Goal: Task Accomplishment & Management: Use online tool/utility

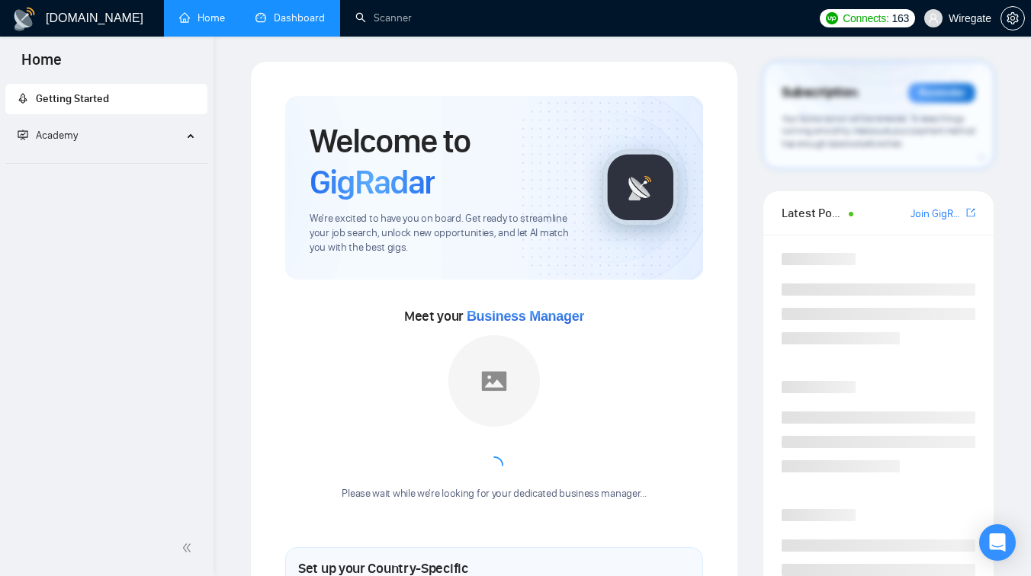
click at [291, 24] on link "Dashboard" at bounding box center [289, 17] width 69 height 13
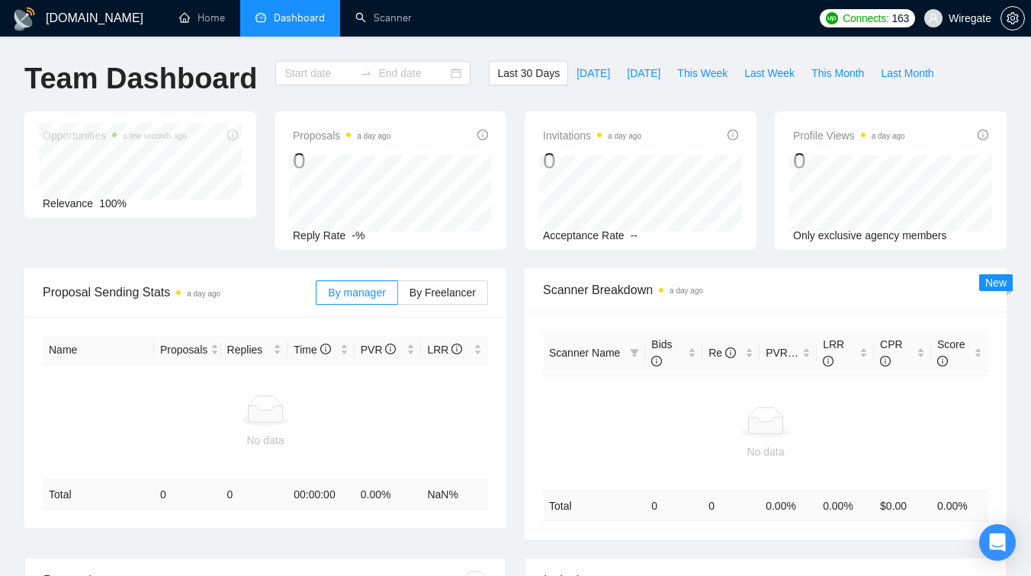
type input "[DATE]"
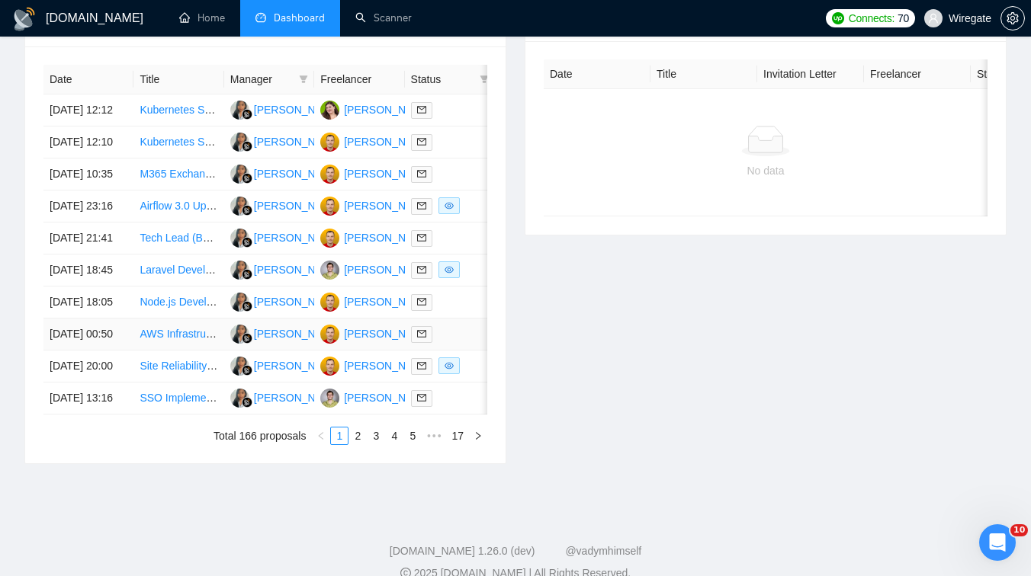
scroll to position [628, 0]
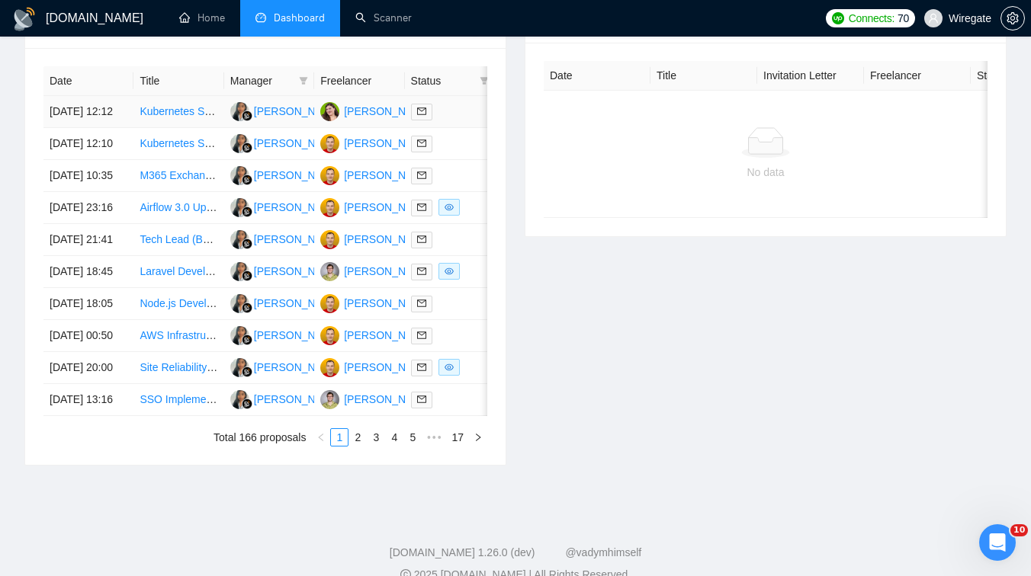
click at [169, 128] on td "Kubernetes Specialist Needed for Senior Architect Interview Preparation" at bounding box center [178, 112] width 90 height 32
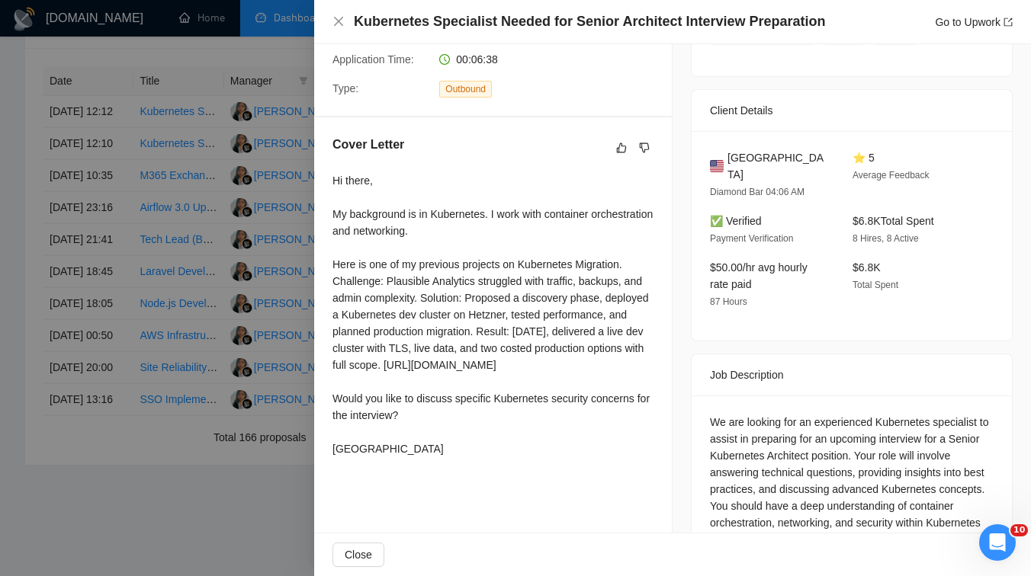
scroll to position [383, 0]
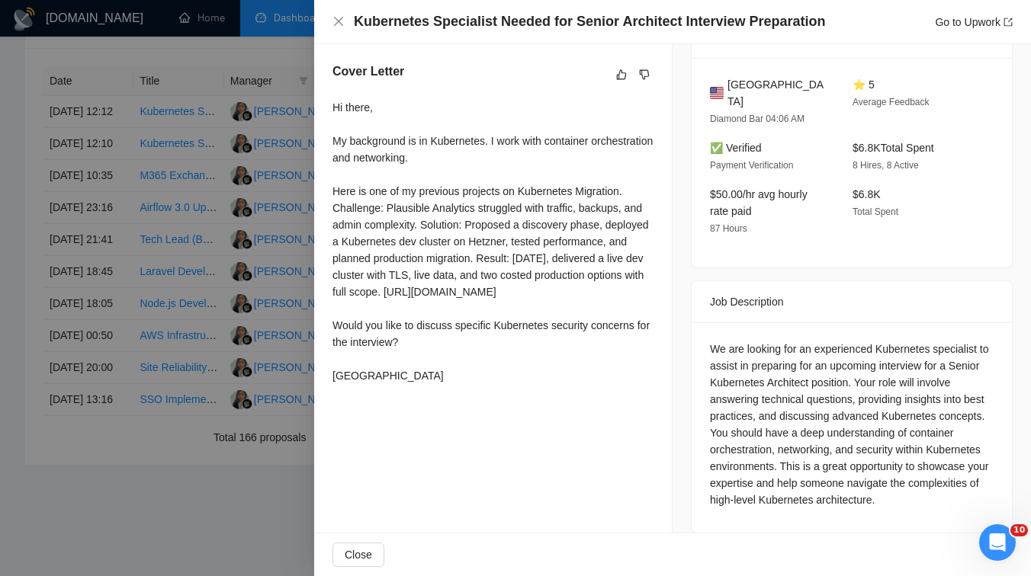
click at [242, 210] on div at bounding box center [515, 288] width 1031 height 576
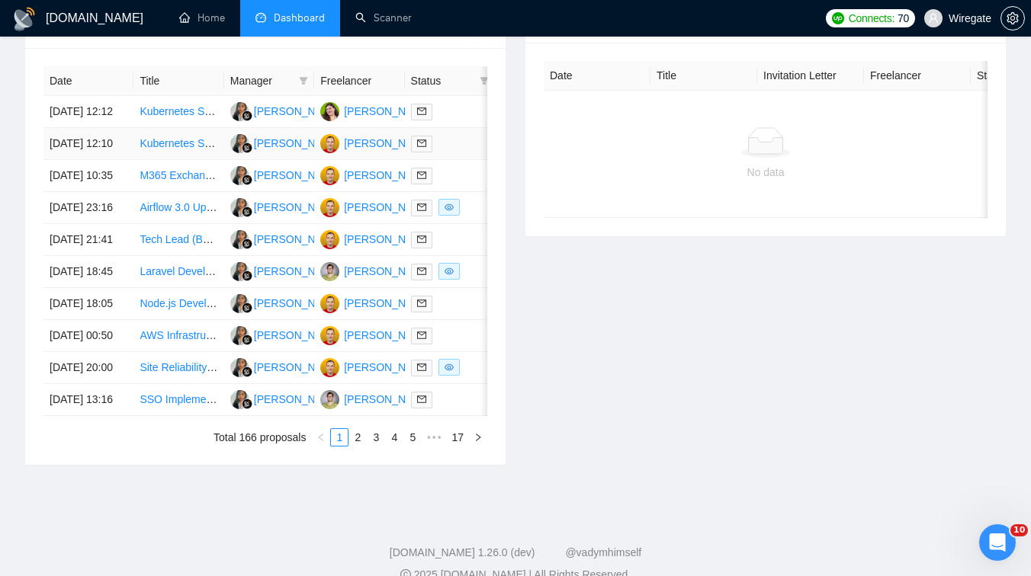
click at [184, 160] on td "Kubernetes Specialist Needed for Senior Architect Interview Preparation" at bounding box center [178, 144] width 90 height 32
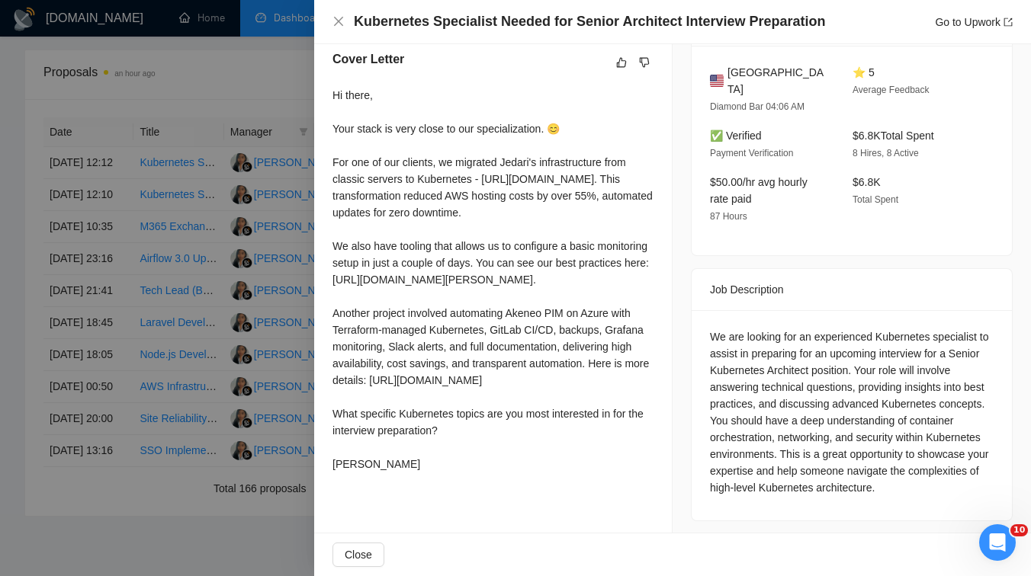
scroll to position [442, 0]
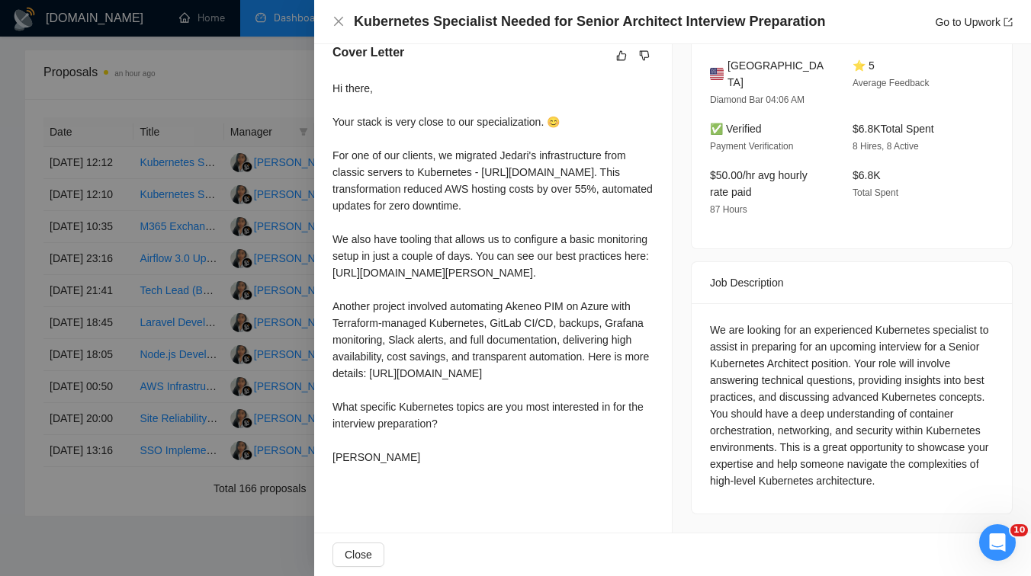
click at [223, 269] on div at bounding box center [515, 288] width 1031 height 576
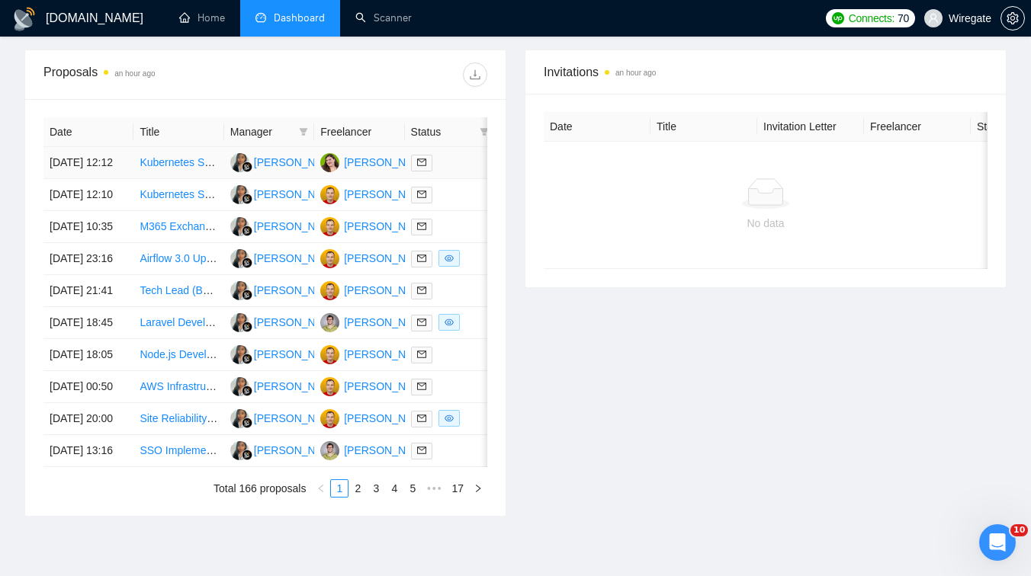
scroll to position [0, 0]
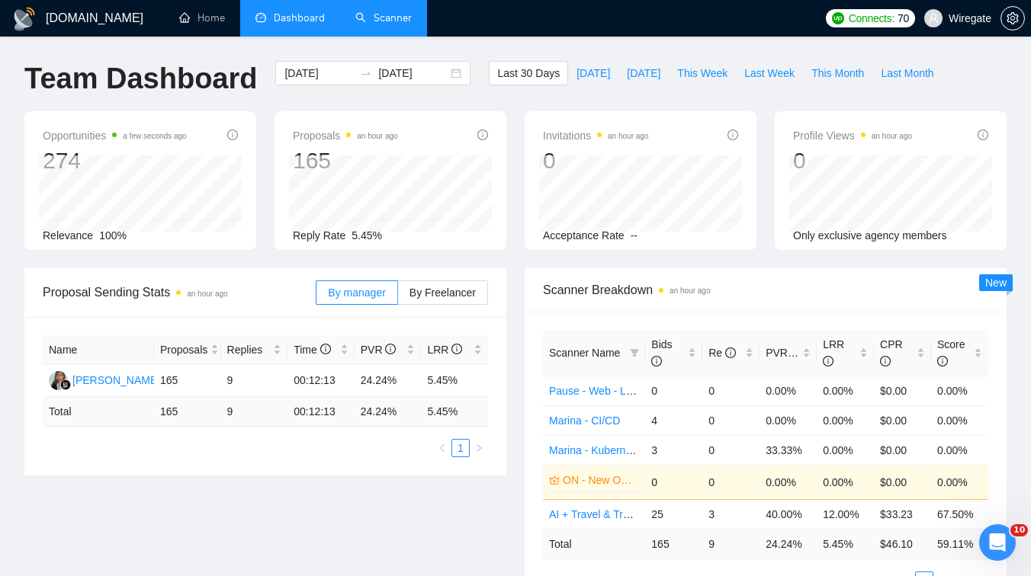
click at [379, 24] on link "Scanner" at bounding box center [383, 17] width 56 height 13
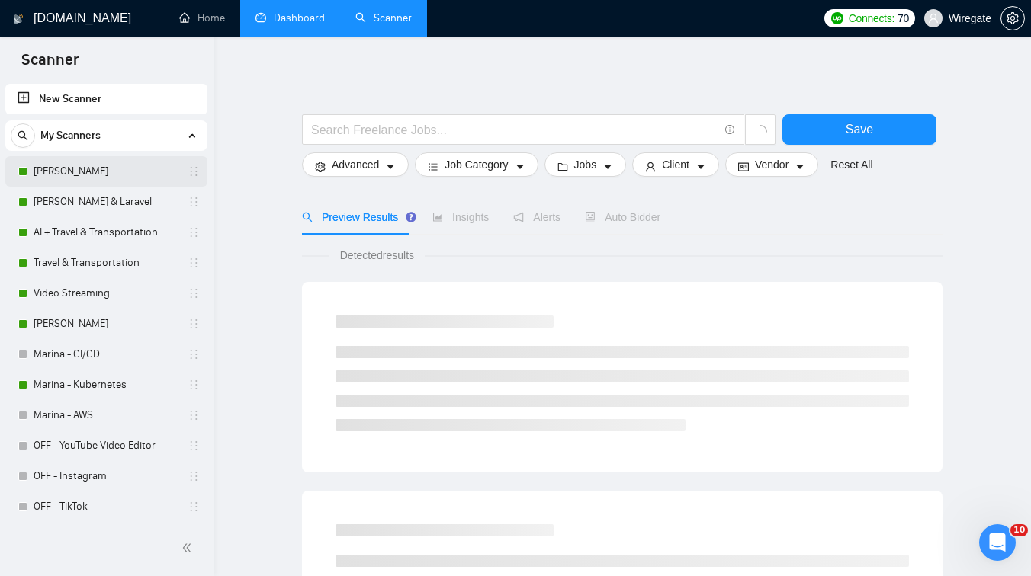
click at [103, 165] on link "[PERSON_NAME]" at bounding box center [106, 171] width 145 height 31
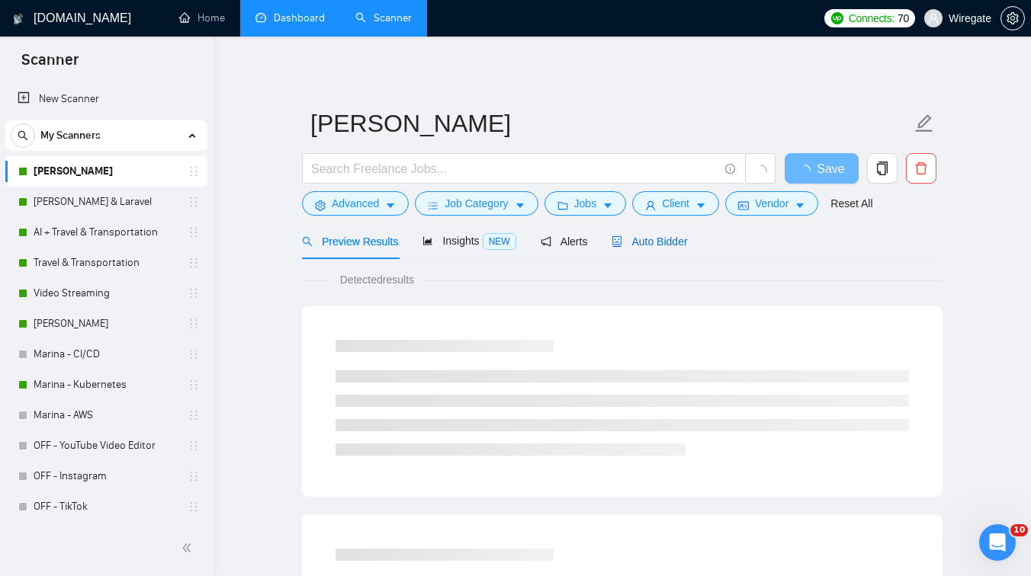
click at [659, 247] on span "Auto Bidder" at bounding box center [649, 242] width 75 height 12
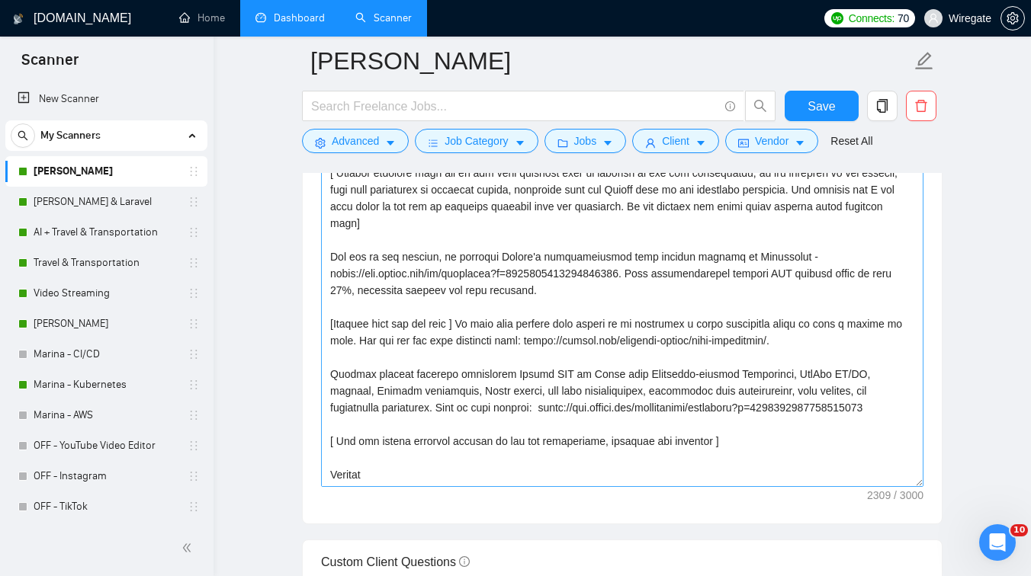
scroll to position [268, 0]
click at [458, 301] on textarea "Cover letter template:" at bounding box center [622, 315] width 602 height 343
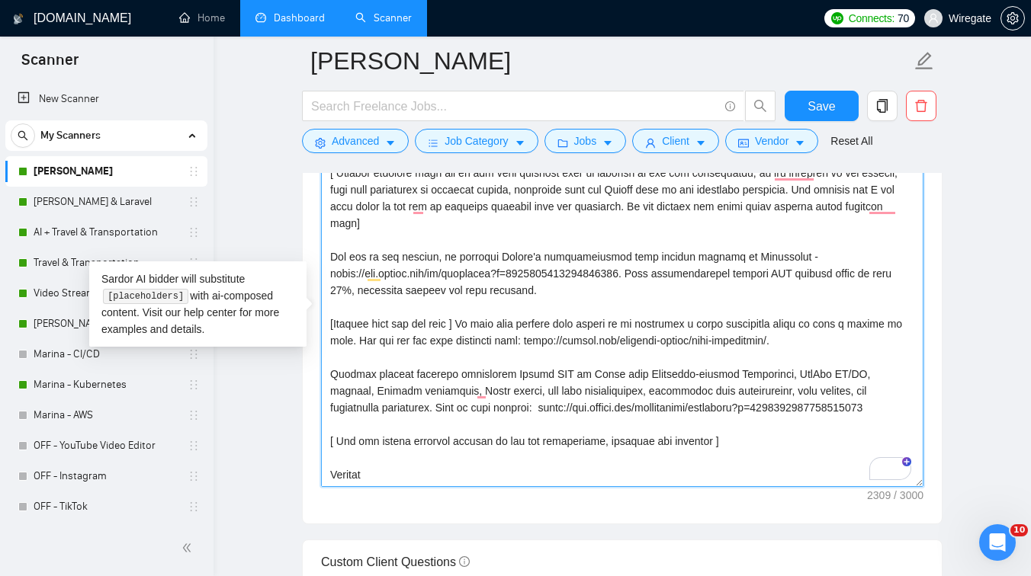
drag, startPoint x: 817, startPoint y: 326, endPoint x: 308, endPoint y: 312, distance: 508.8
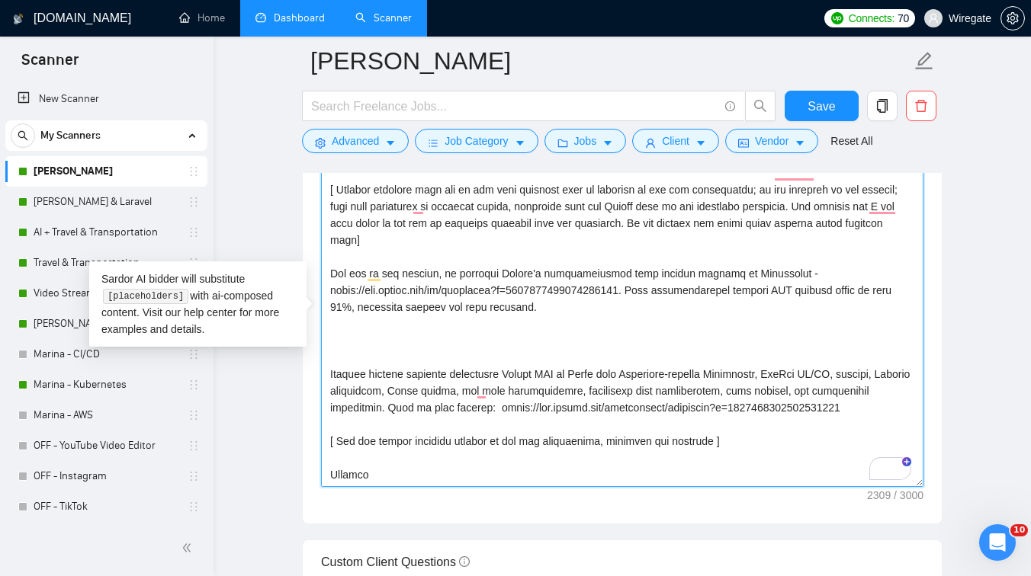
scroll to position [252, 0]
click at [336, 344] on textarea "Cover letter template:" at bounding box center [622, 315] width 602 height 343
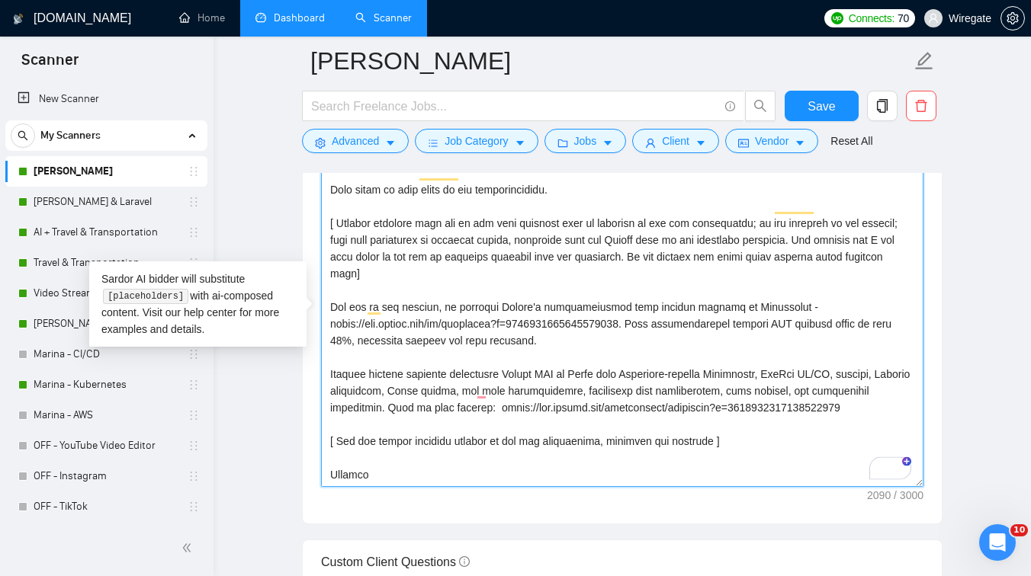
scroll to position [218, 0]
click at [515, 403] on textarea "Cover letter template:" at bounding box center [622, 315] width 602 height 343
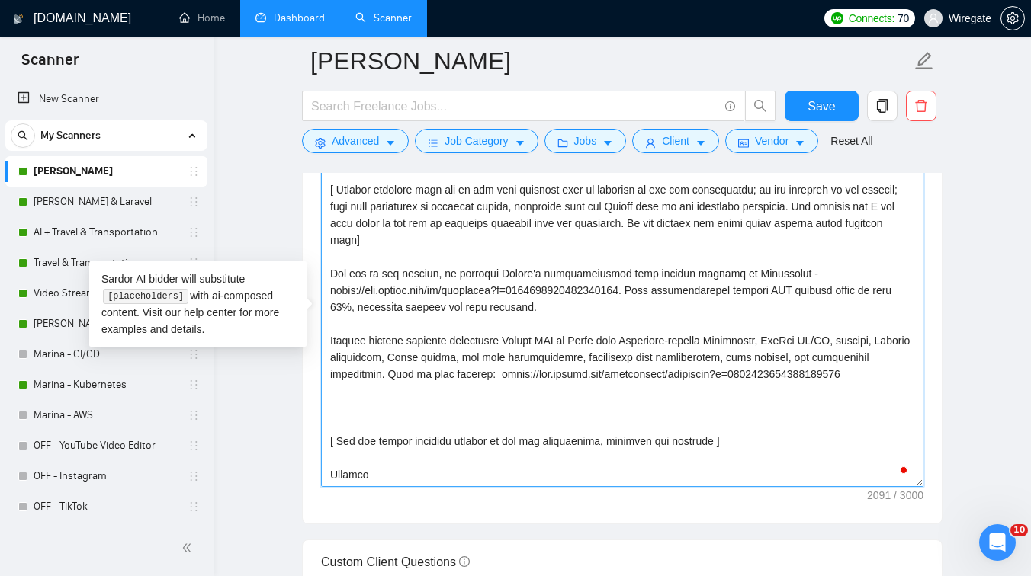
scroll to position [0, 0]
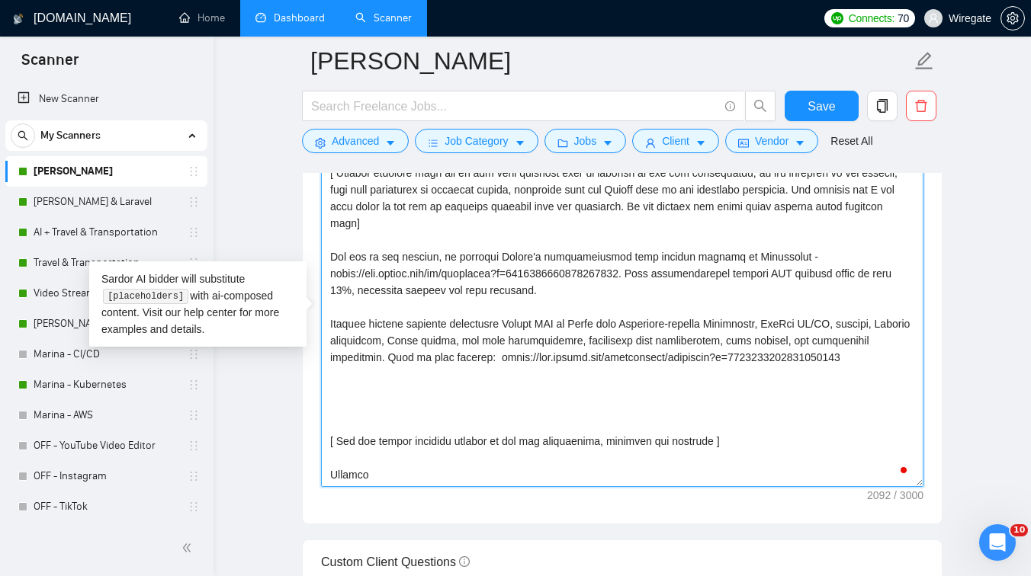
paste textarea "[Include this all the time ] We also have tooling that allows us to configure a…"
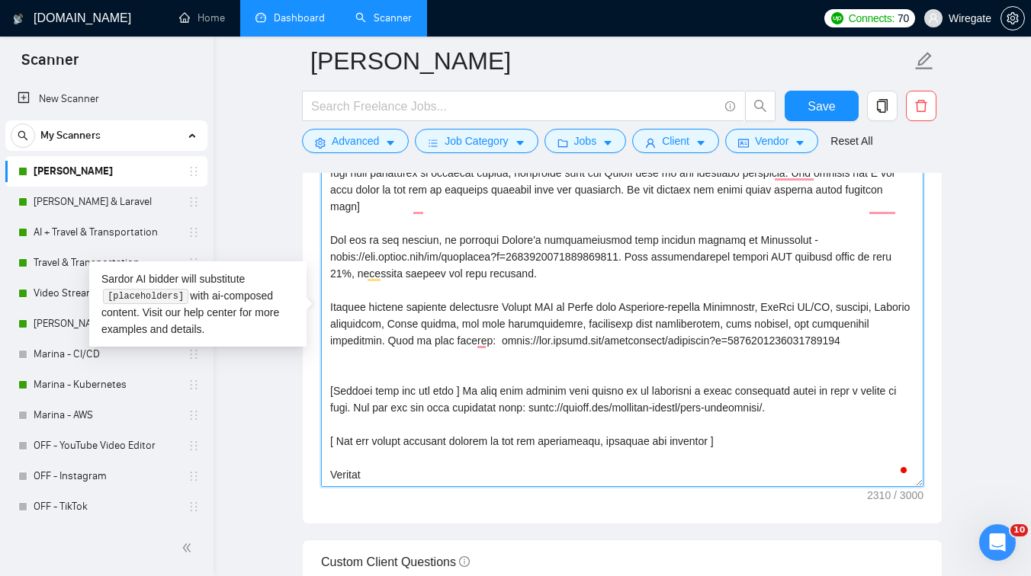
click at [343, 393] on textarea "Cover letter template:" at bounding box center [622, 315] width 602 height 343
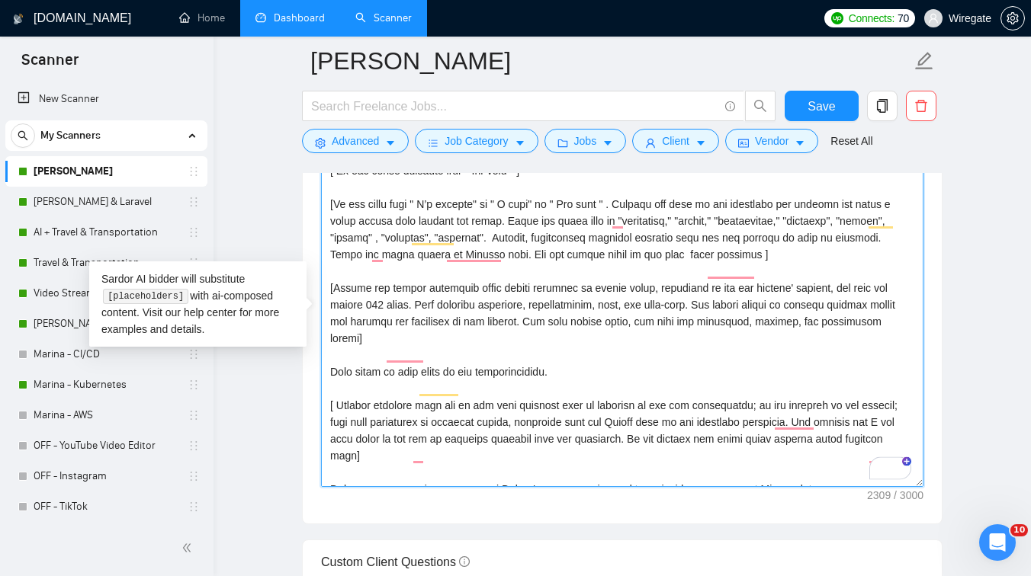
click at [382, 316] on textarea "Cover letter template:" at bounding box center [622, 315] width 602 height 343
type textarea "[Lorem i dolorsit ametcons adipi eli seddoe't inci ut laboree dolo (ma ali en a…"
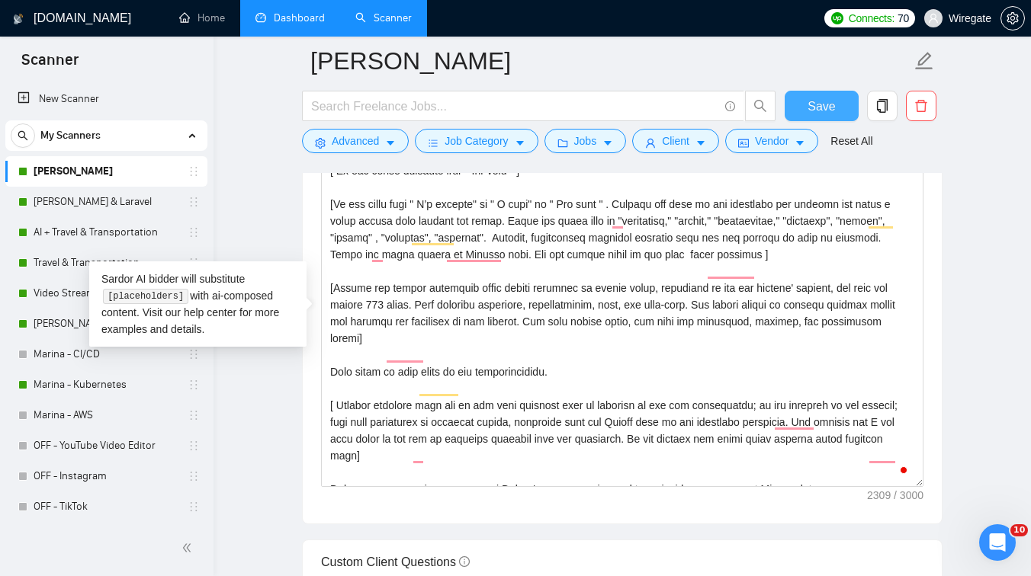
click at [808, 111] on span "Save" at bounding box center [821, 106] width 27 height 19
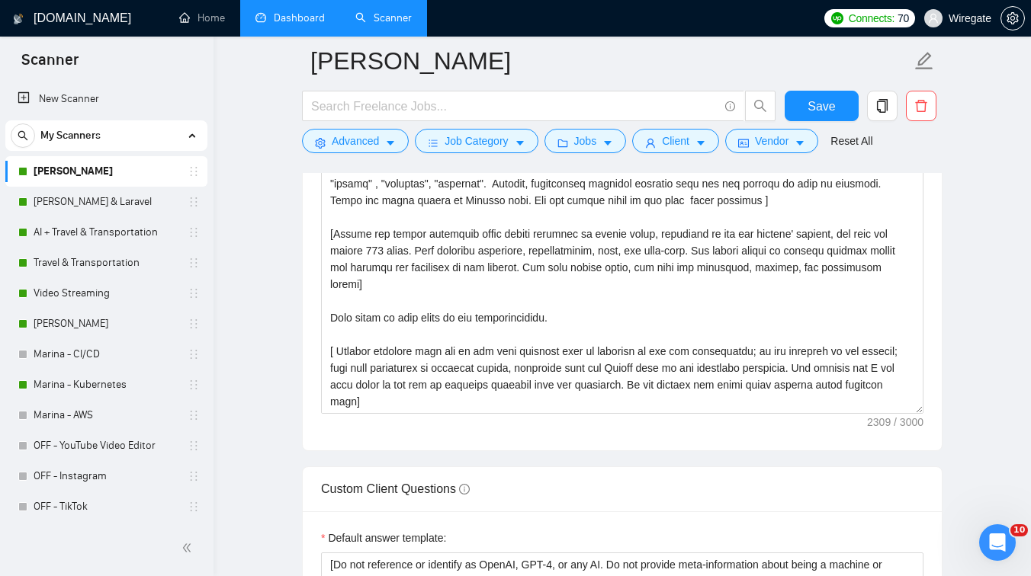
click at [298, 24] on link "Dashboard" at bounding box center [289, 17] width 69 height 13
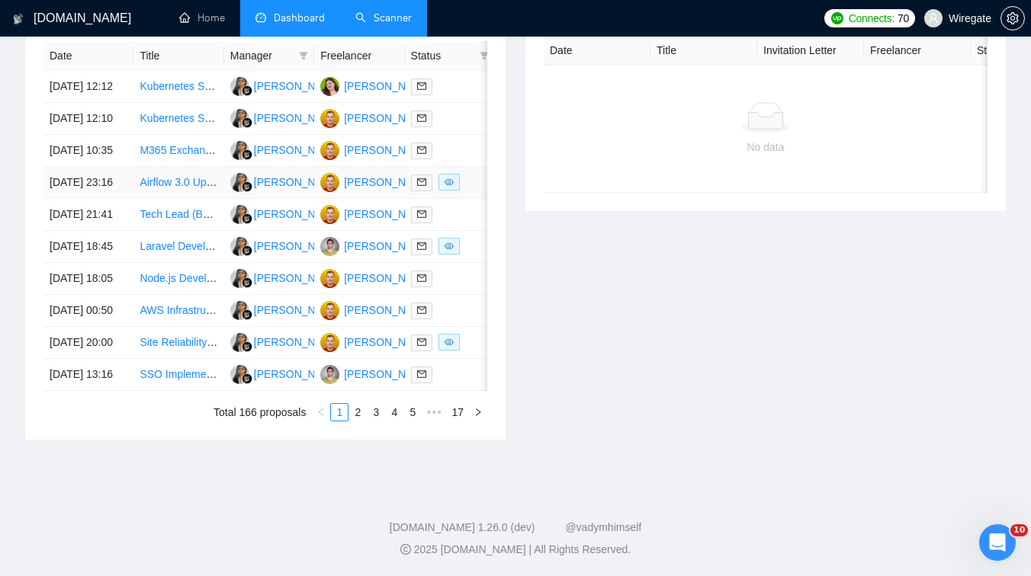
click at [196, 193] on td "Airflow 3.0 Upgrade Issues on Kubernetes" at bounding box center [178, 183] width 90 height 32
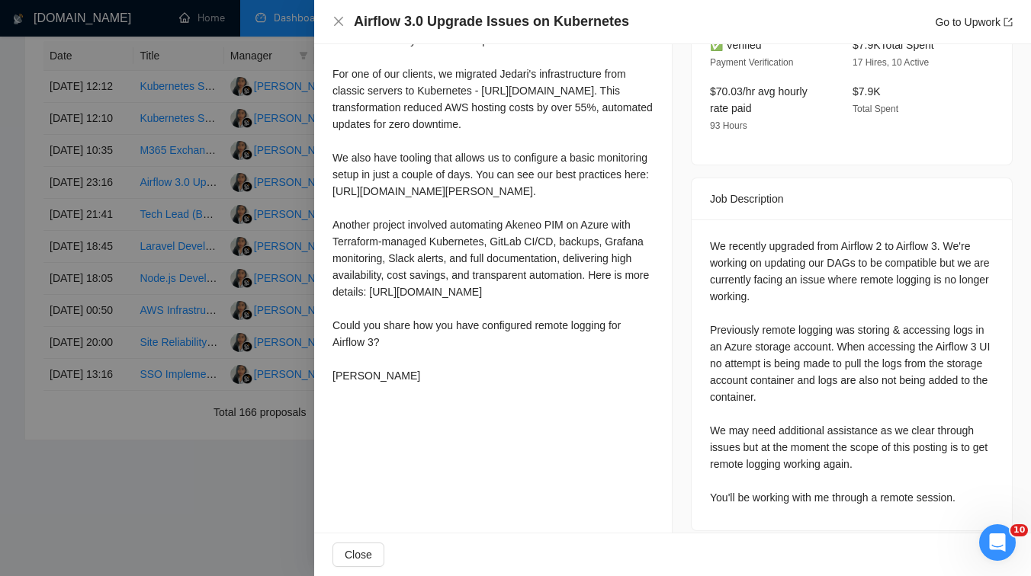
click at [217, 326] on div at bounding box center [515, 288] width 1031 height 576
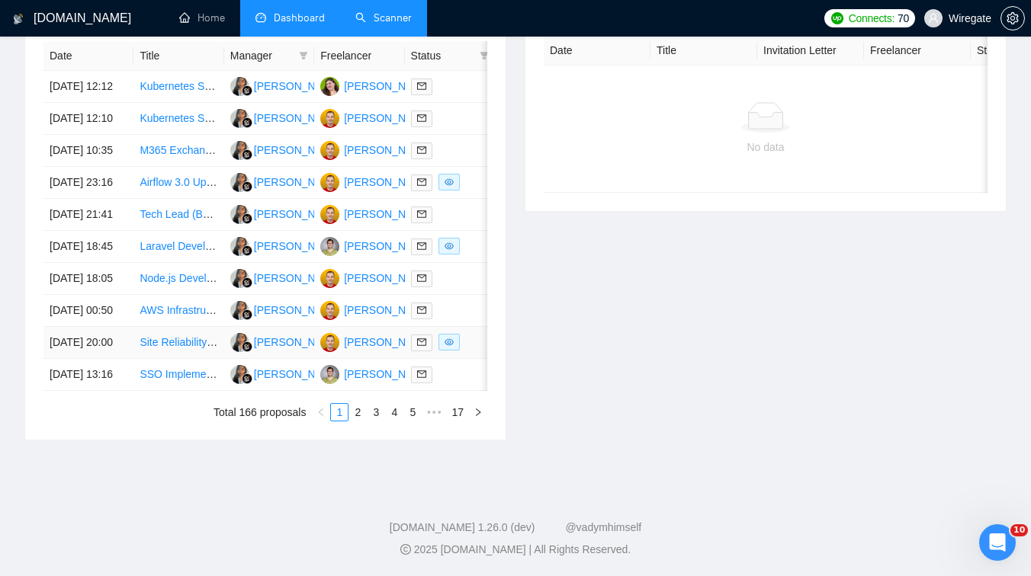
click at [179, 359] on td "Site Reliability Expert Needed for DataDog Review and Setup" at bounding box center [178, 343] width 90 height 32
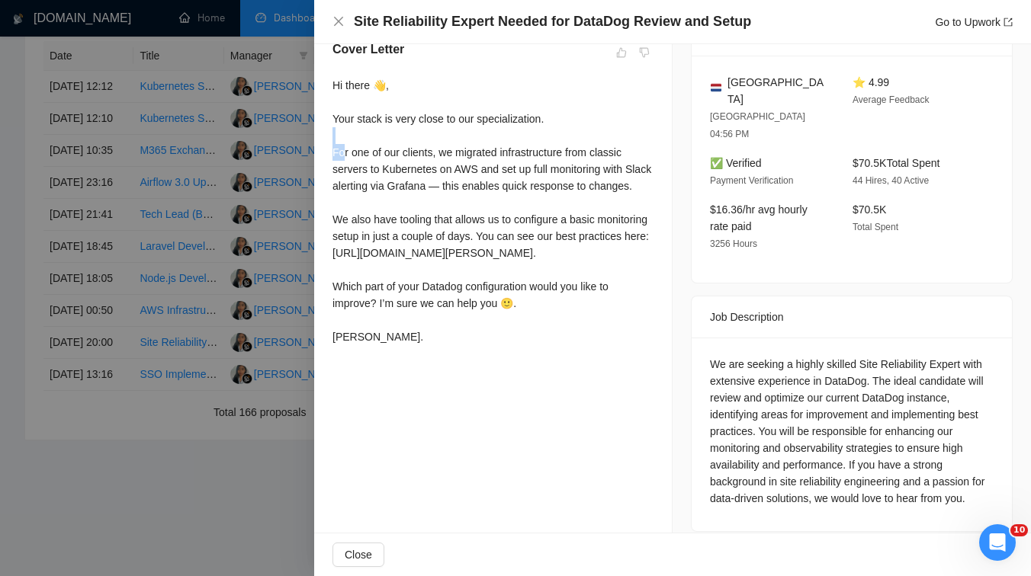
drag, startPoint x: 344, startPoint y: 161, endPoint x: 373, endPoint y: 159, distance: 29.0
click at [373, 159] on div "Hi there 👋, Your stack is very close to our specialization. For one of our clie…" at bounding box center [492, 211] width 321 height 268
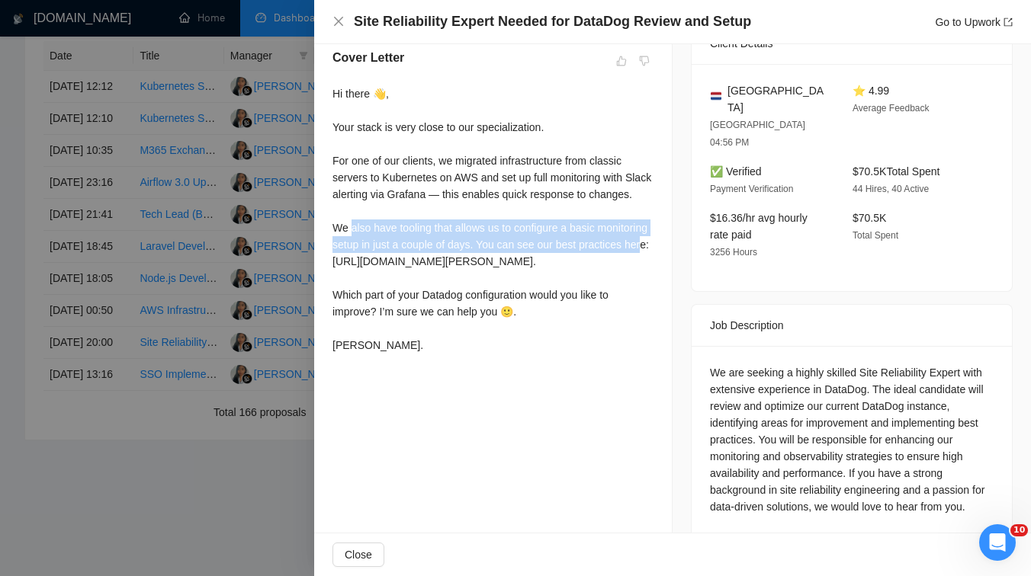
drag, startPoint x: 350, startPoint y: 265, endPoint x: 400, endPoint y: 297, distance: 59.0
click at [400, 297] on div "Hi there 👋, Your stack is very close to our specialization. For one of our clie…" at bounding box center [492, 219] width 321 height 268
click at [430, 313] on div "Hi there 👋, Your stack is very close to our specialization. For one of our clie…" at bounding box center [492, 219] width 321 height 268
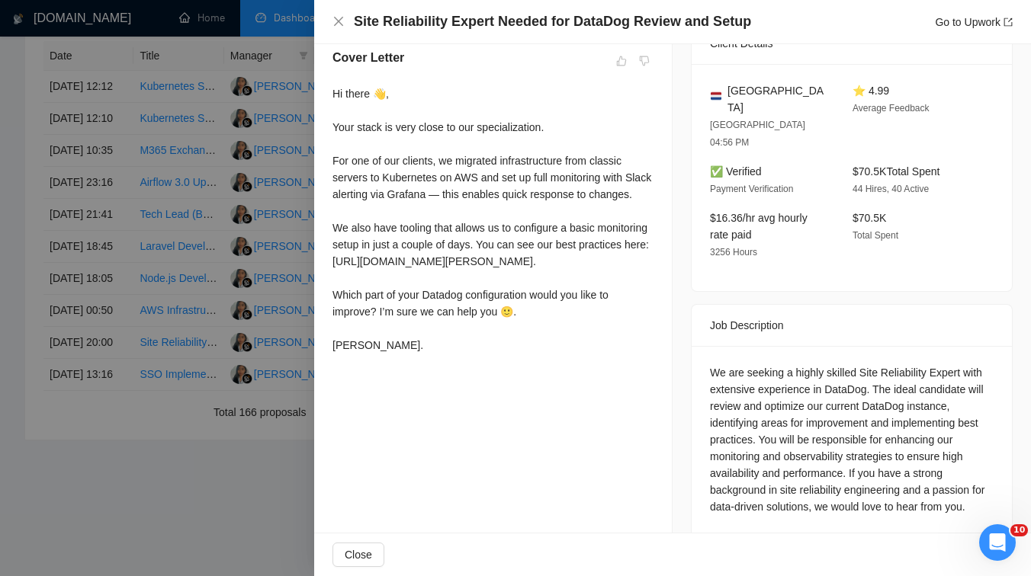
click at [169, 219] on div at bounding box center [515, 288] width 1031 height 576
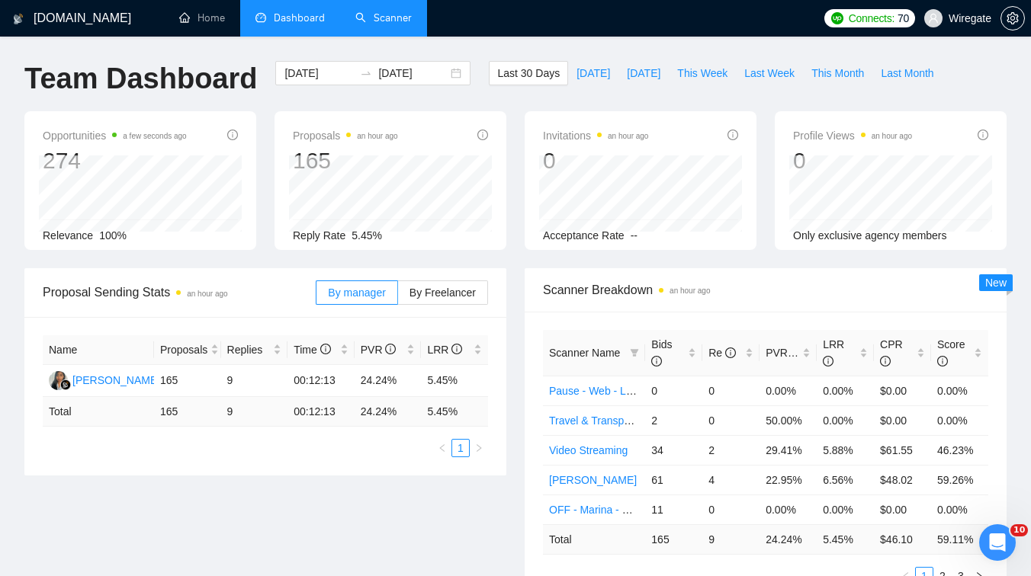
click at [374, 18] on link "Scanner" at bounding box center [383, 17] width 56 height 13
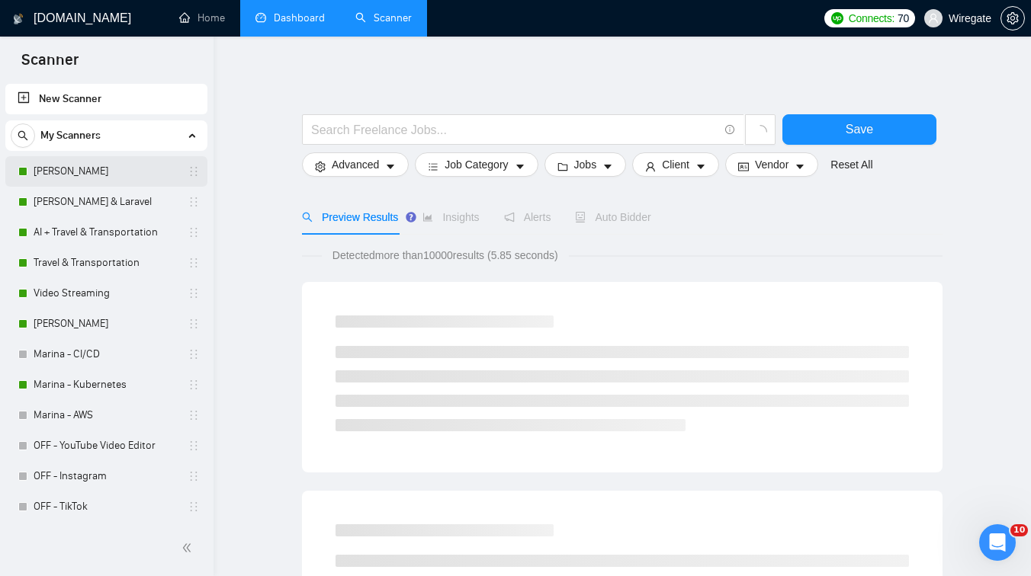
click at [114, 175] on link "[PERSON_NAME]" at bounding box center [106, 171] width 145 height 31
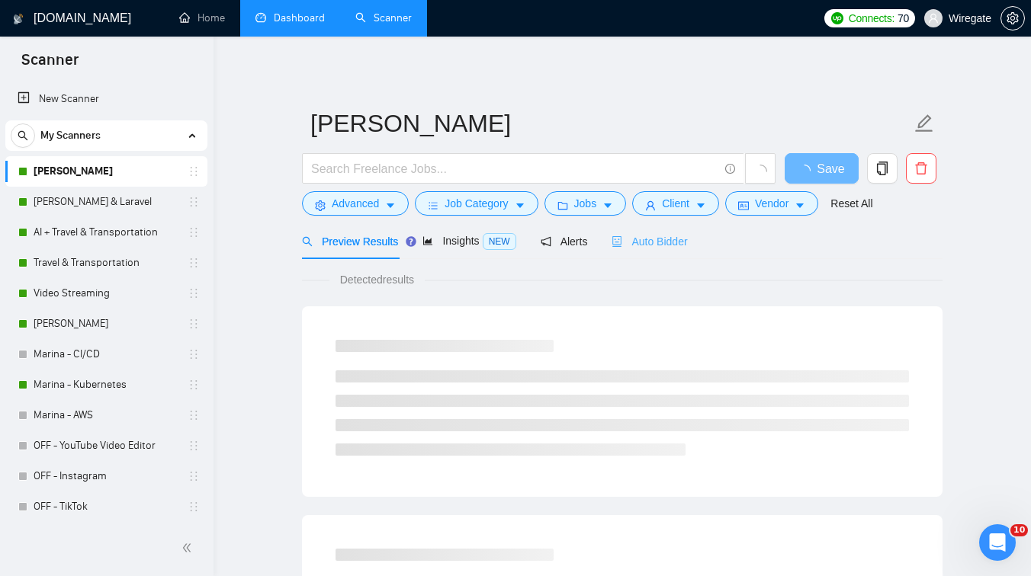
click at [655, 229] on div "Auto Bidder" at bounding box center [649, 241] width 75 height 36
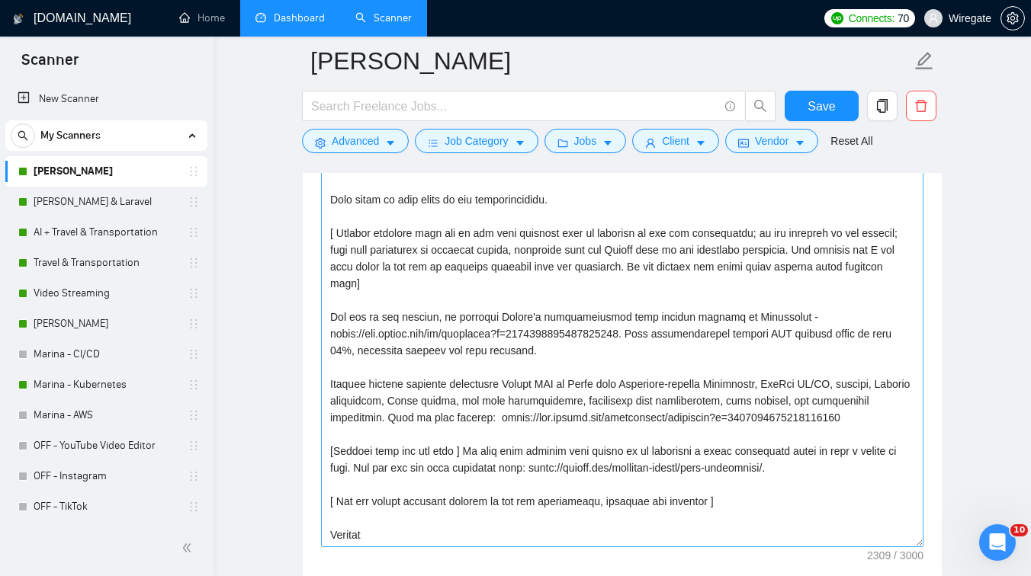
scroll to position [80, 0]
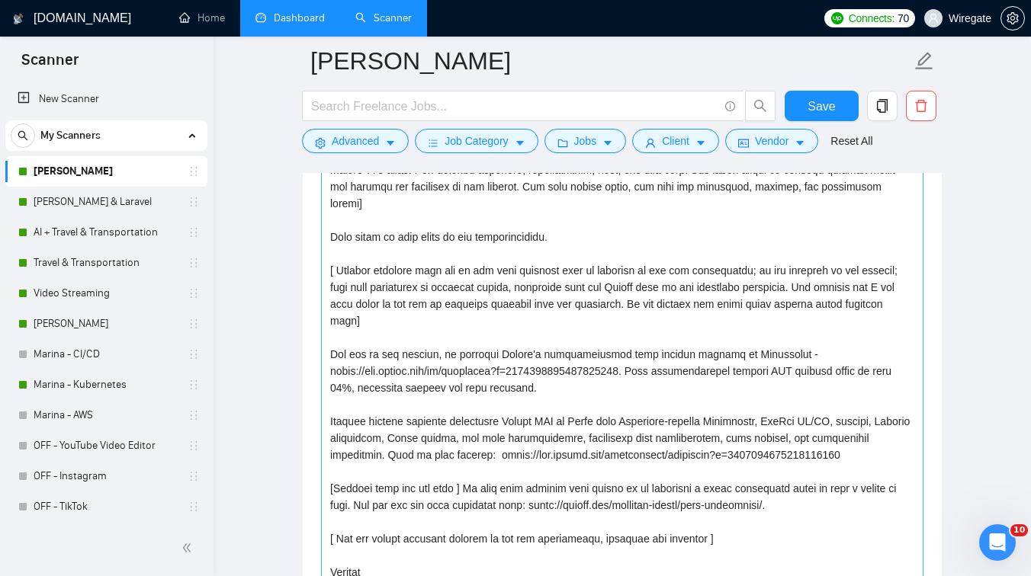
drag, startPoint x: 918, startPoint y: 388, endPoint x: 833, endPoint y: 576, distance: 205.8
click at [833, 576] on textarea "Cover letter template:" at bounding box center [622, 319] width 602 height 532
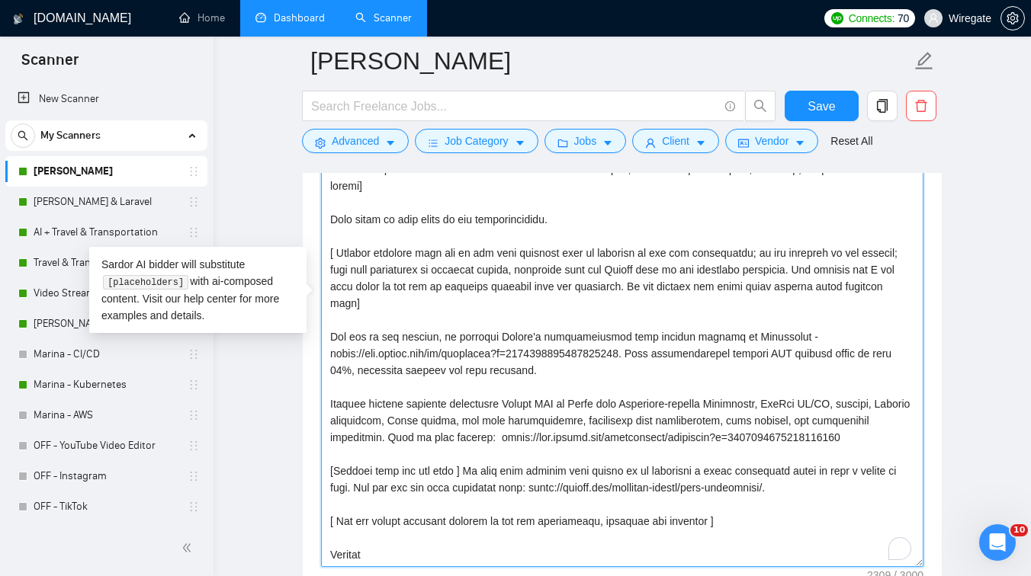
drag, startPoint x: 739, startPoint y: 254, endPoint x: 687, endPoint y: 253, distance: 51.9
click at [686, 253] on textarea "Cover letter template:" at bounding box center [622, 302] width 602 height 532
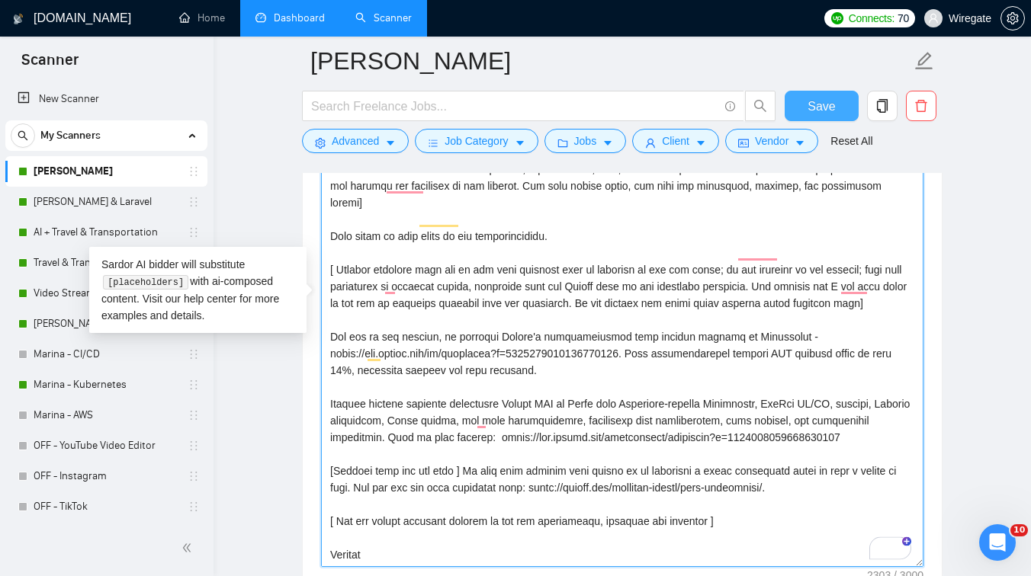
type textarea "[Lorem i dolorsit ametcons adipi eli seddoe't inci ut laboree dolo (ma ali en a…"
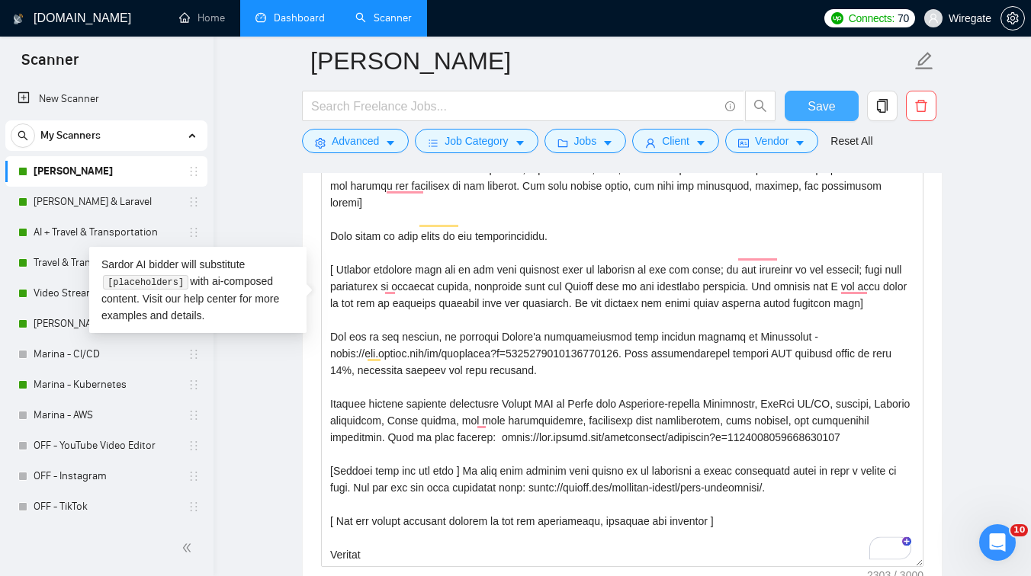
click at [800, 109] on button "Save" at bounding box center [822, 106] width 74 height 31
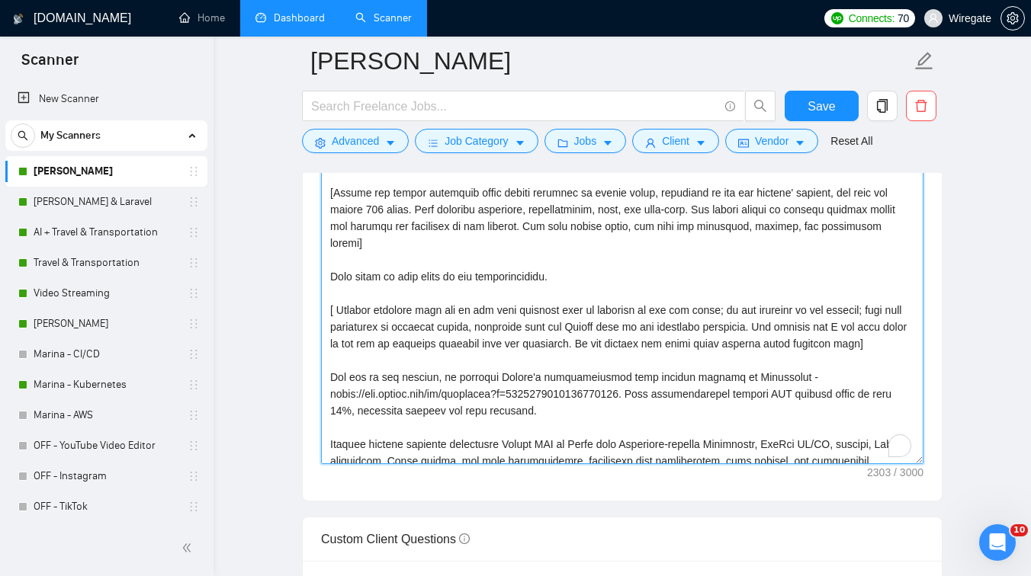
scroll to position [92, 0]
click at [551, 291] on textarea "Cover letter template:" at bounding box center [622, 292] width 602 height 343
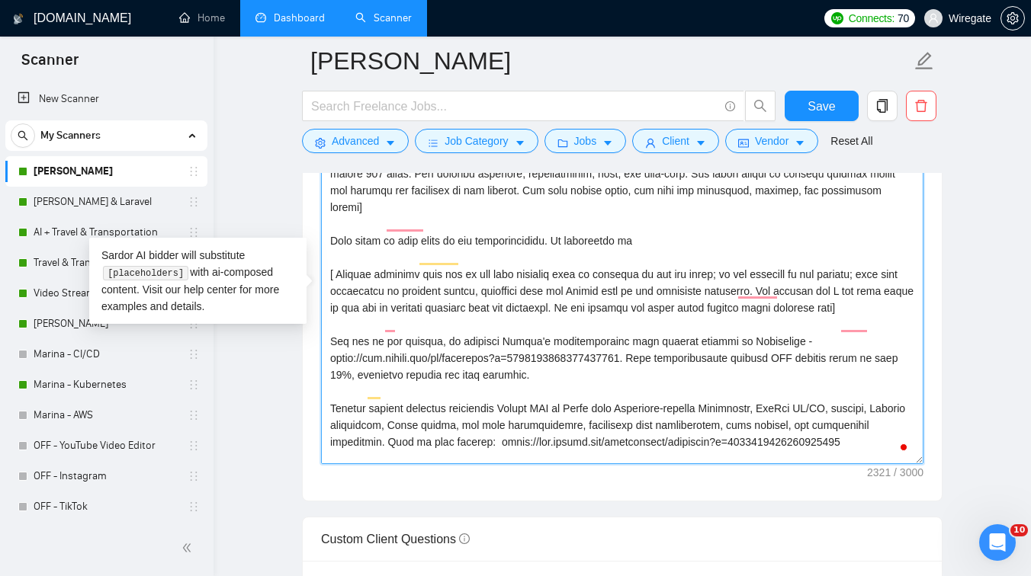
scroll to position [151, 0]
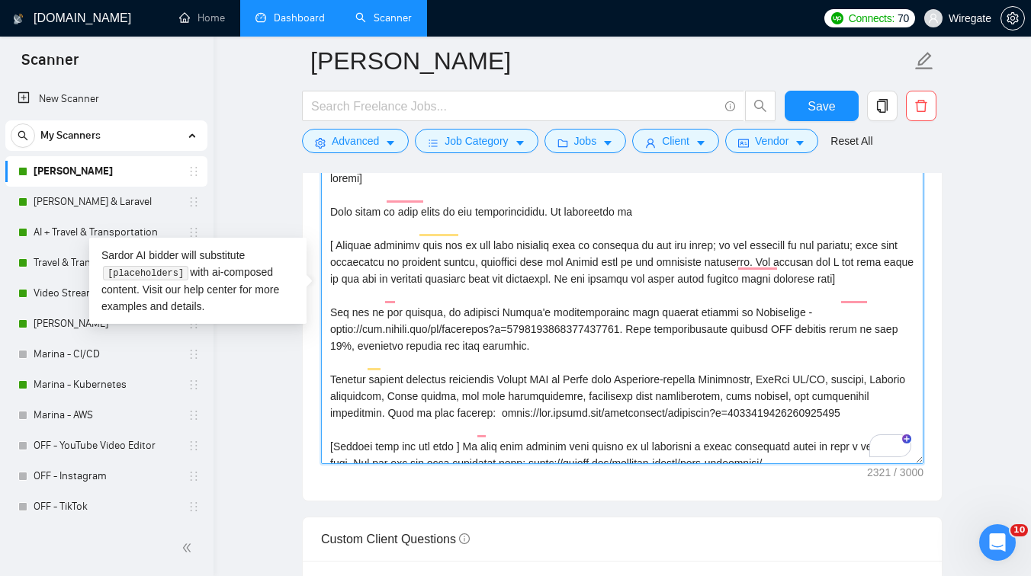
drag, startPoint x: 660, startPoint y: 345, endPoint x: 325, endPoint y: 345, distance: 334.8
click at [325, 345] on textarea "Cover letter template:" at bounding box center [622, 292] width 602 height 343
click at [371, 322] on textarea "Cover letter template:" at bounding box center [622, 292] width 602 height 343
drag, startPoint x: 439, startPoint y: 329, endPoint x: 317, endPoint y: 329, distance: 122.0
click at [316, 329] on div "Cover Letter Options Cover letter template:" at bounding box center [622, 269] width 641 height 466
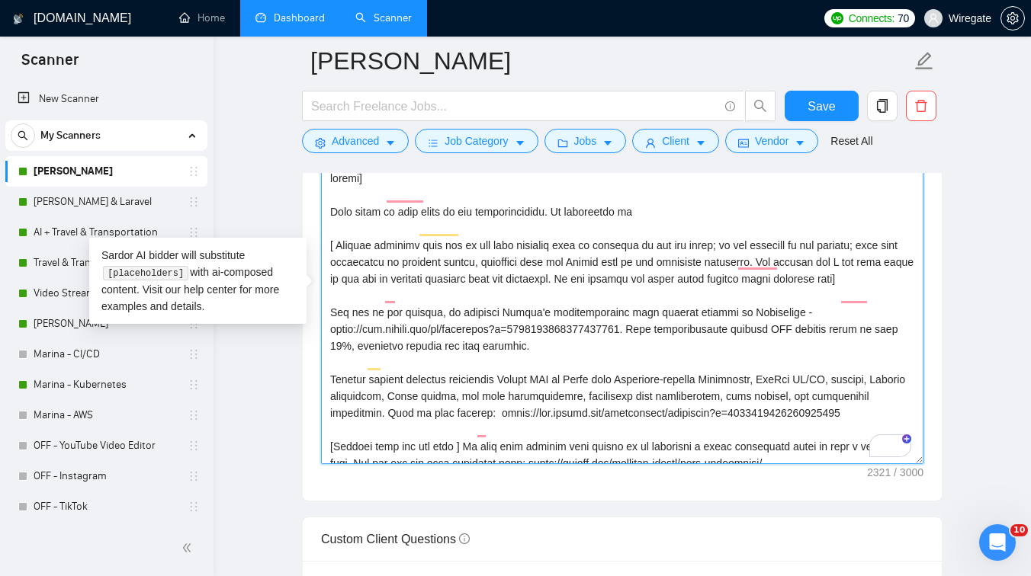
drag, startPoint x: 629, startPoint y: 372, endPoint x: 668, endPoint y: 351, distance: 44.4
click at [668, 351] on textarea "Cover letter template:" at bounding box center [622, 292] width 602 height 343
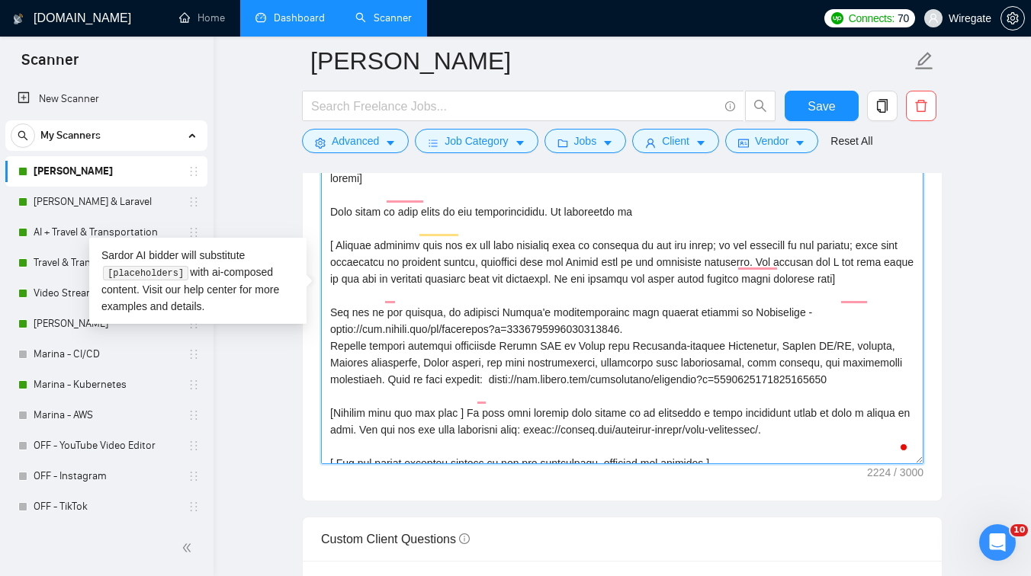
drag, startPoint x: 804, startPoint y: 326, endPoint x: 228, endPoint y: 316, distance: 575.8
paste textarea "For one of our clients, Jedari, we migrated to AWS EKS with Docker, Terraform, …"
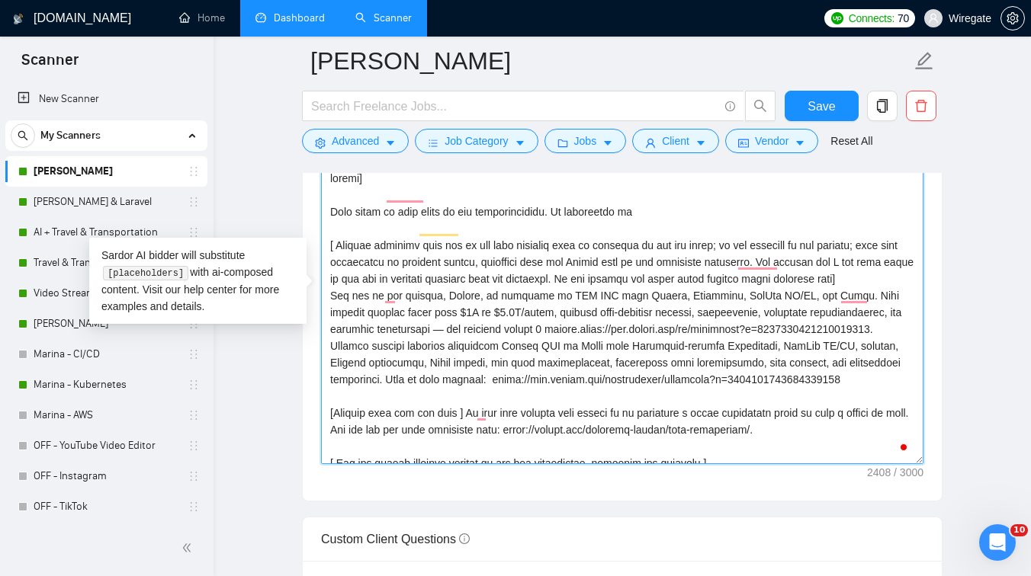
click at [330, 315] on textarea "Cover letter template:" at bounding box center [622, 292] width 602 height 343
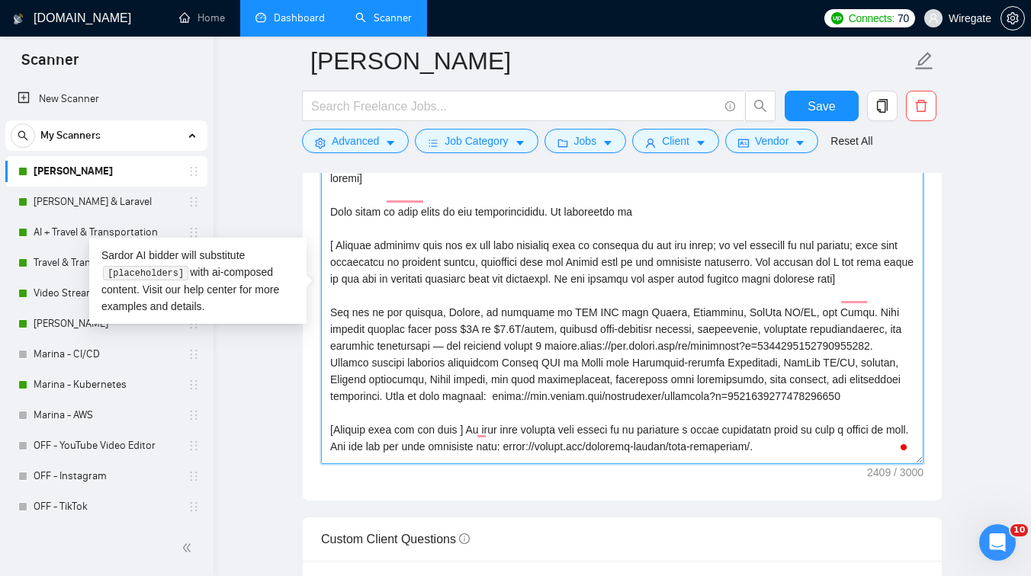
scroll to position [268, 0]
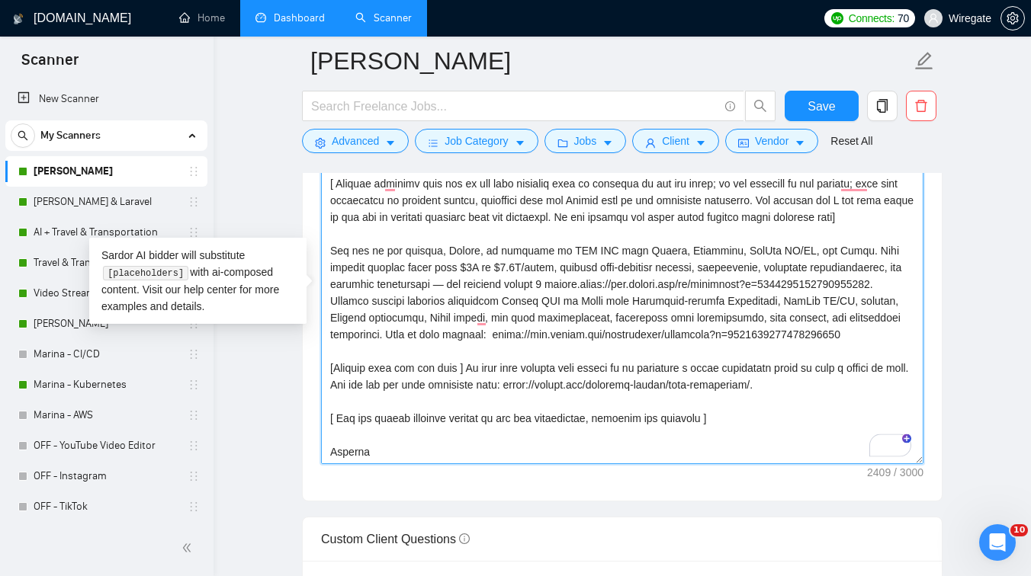
click at [483, 265] on textarea "Cover letter template:" at bounding box center [622, 292] width 602 height 343
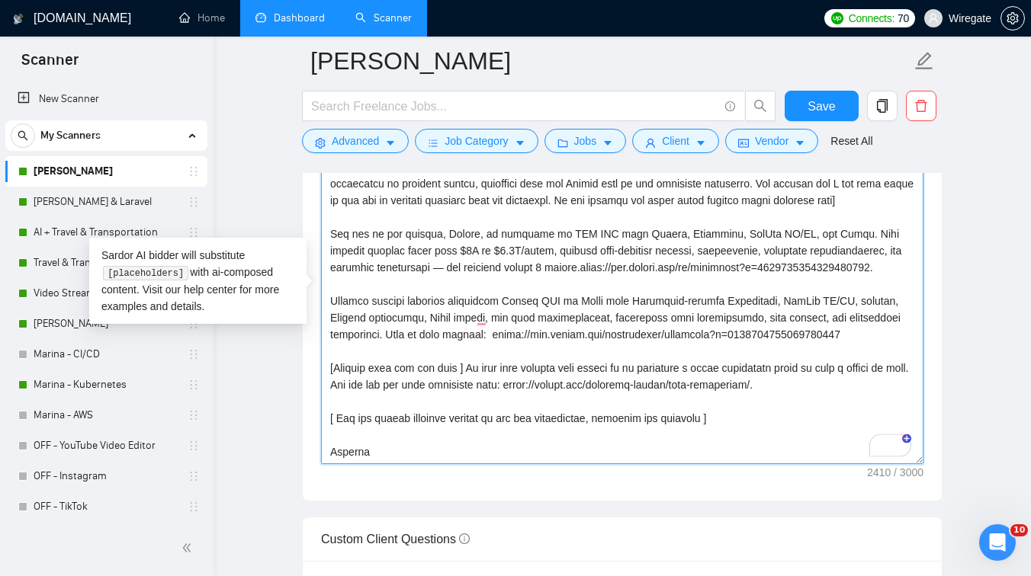
scroll to position [285, 0]
click at [585, 235] on textarea "Cover letter template:" at bounding box center [622, 292] width 602 height 343
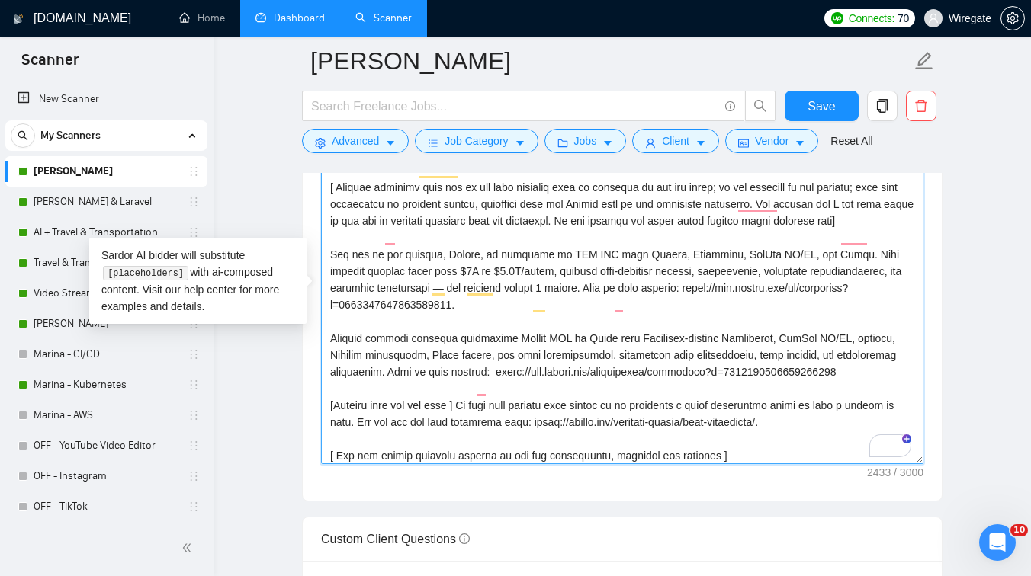
scroll to position [213, 0]
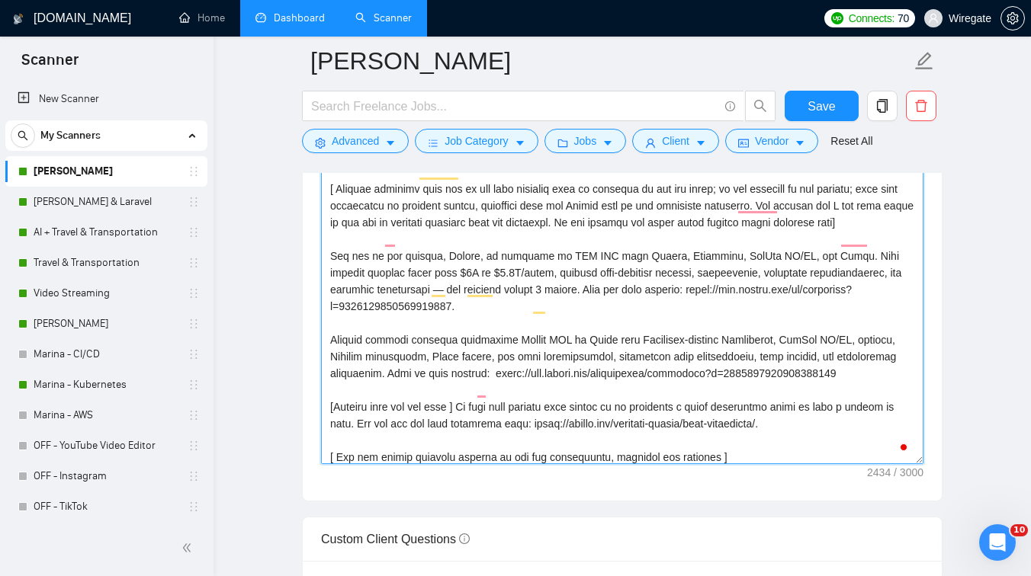
click at [572, 323] on textarea "Cover letter template:" at bounding box center [622, 292] width 602 height 343
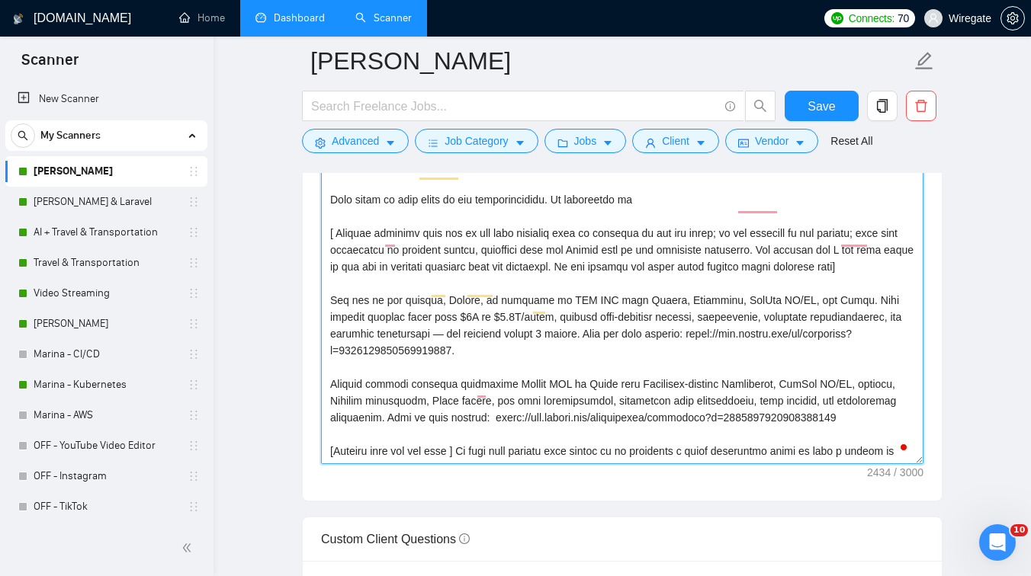
scroll to position [169, 0]
click at [642, 219] on textarea "Cover letter template:" at bounding box center [622, 292] width 602 height 343
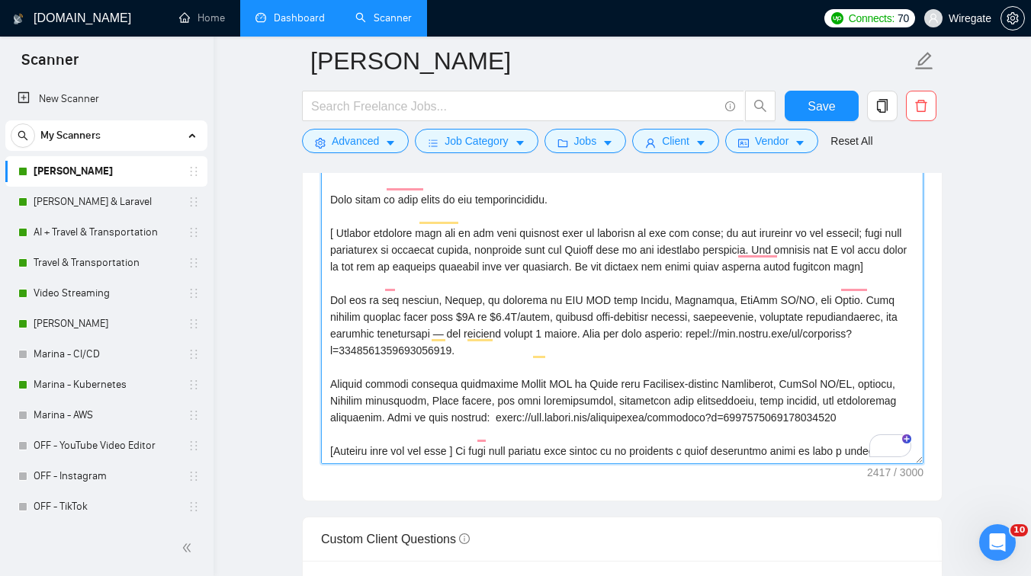
drag, startPoint x: 642, startPoint y: 219, endPoint x: 554, endPoint y: 217, distance: 88.5
type textarea "[Lorem i dolorsit ametcons adipi eli seddoe't inci ut laboree dolo (ma ali en a…"
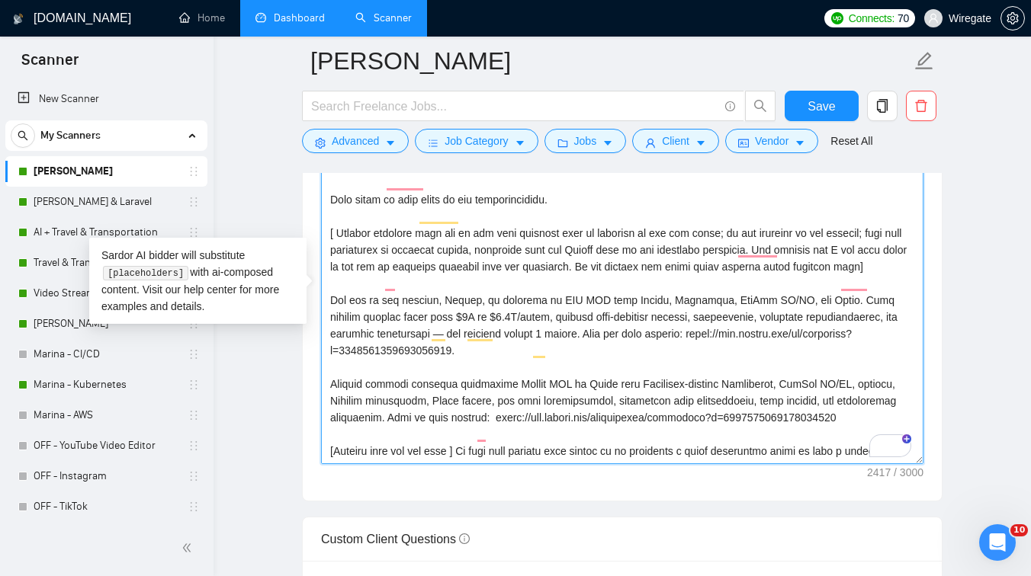
scroll to position [122, 0]
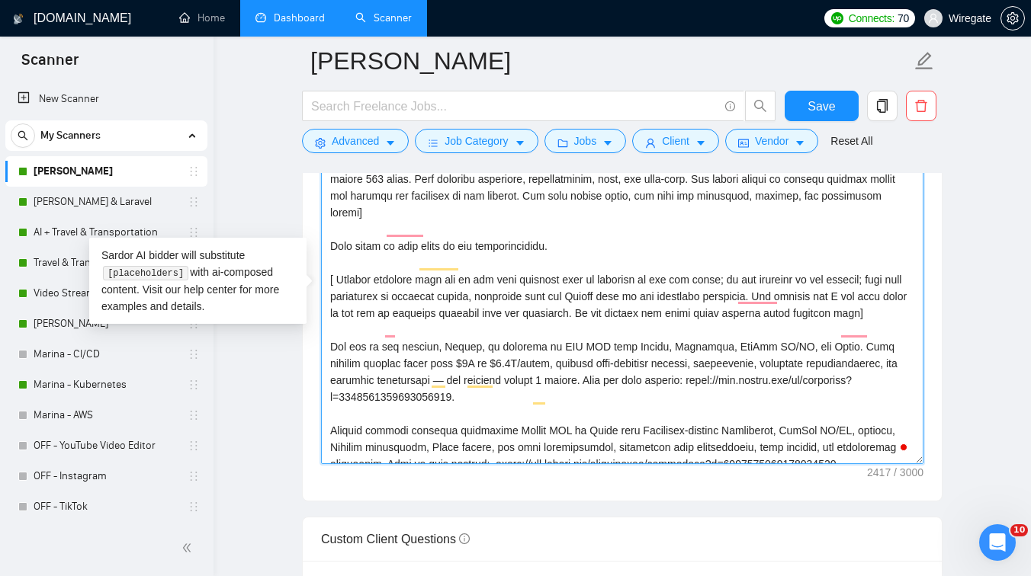
drag, startPoint x: 331, startPoint y: 264, endPoint x: 549, endPoint y: 259, distance: 218.2
click at [549, 259] on textarea "Cover letter template:" at bounding box center [622, 292] width 602 height 343
click at [570, 260] on textarea "Cover letter template:" at bounding box center [622, 292] width 602 height 343
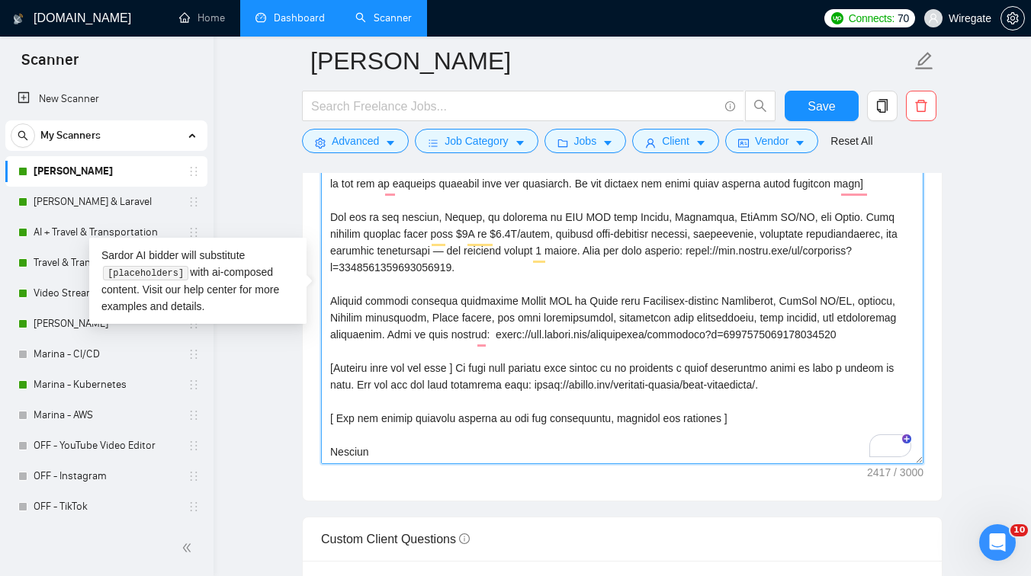
scroll to position [285, 0]
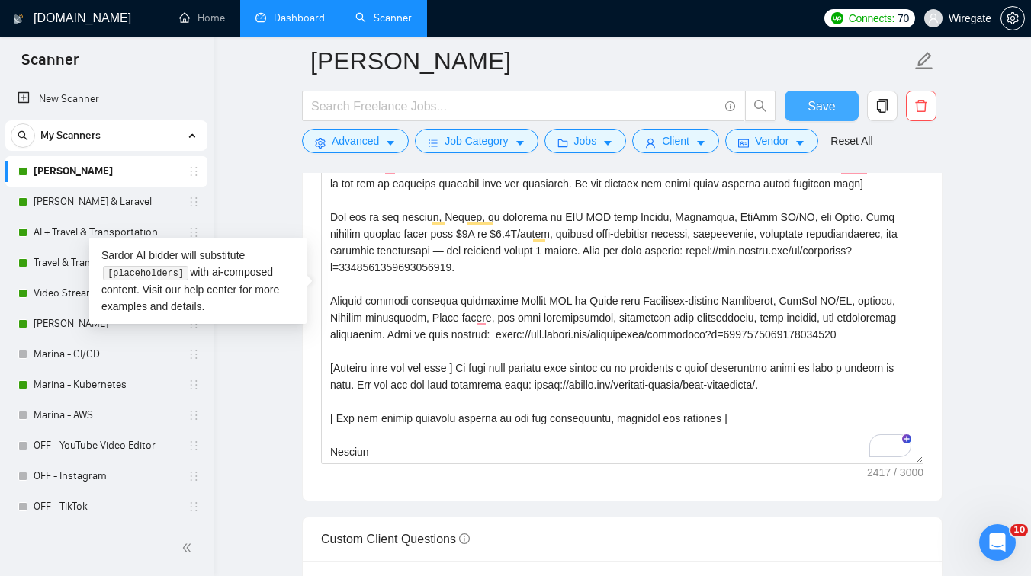
click at [812, 111] on span "Save" at bounding box center [821, 106] width 27 height 19
